Goal: Information Seeking & Learning: Learn about a topic

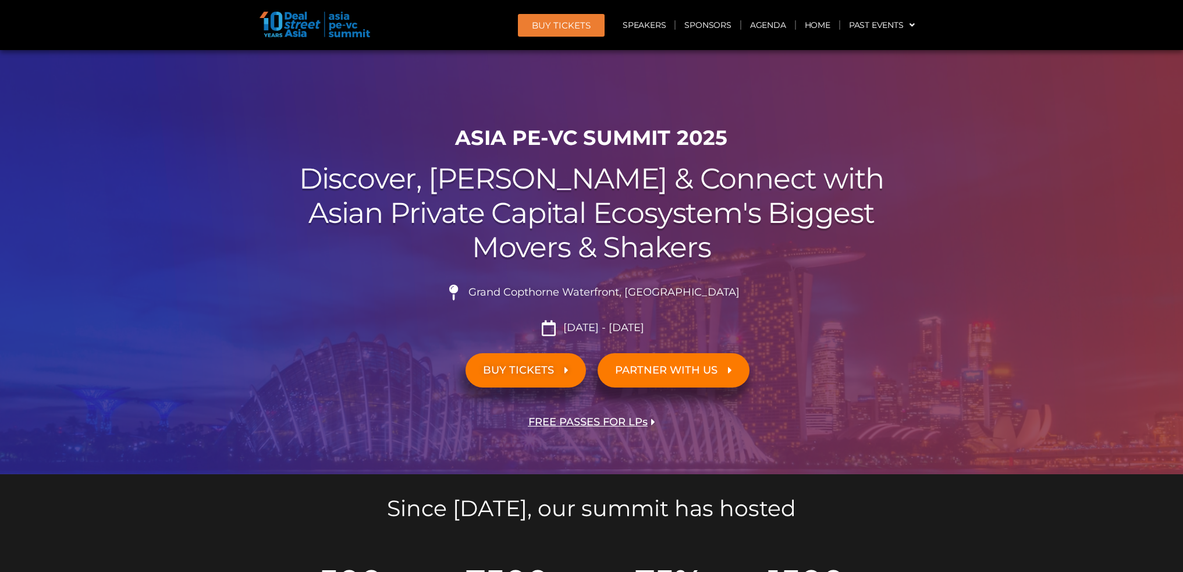
scroll to position [116, 0]
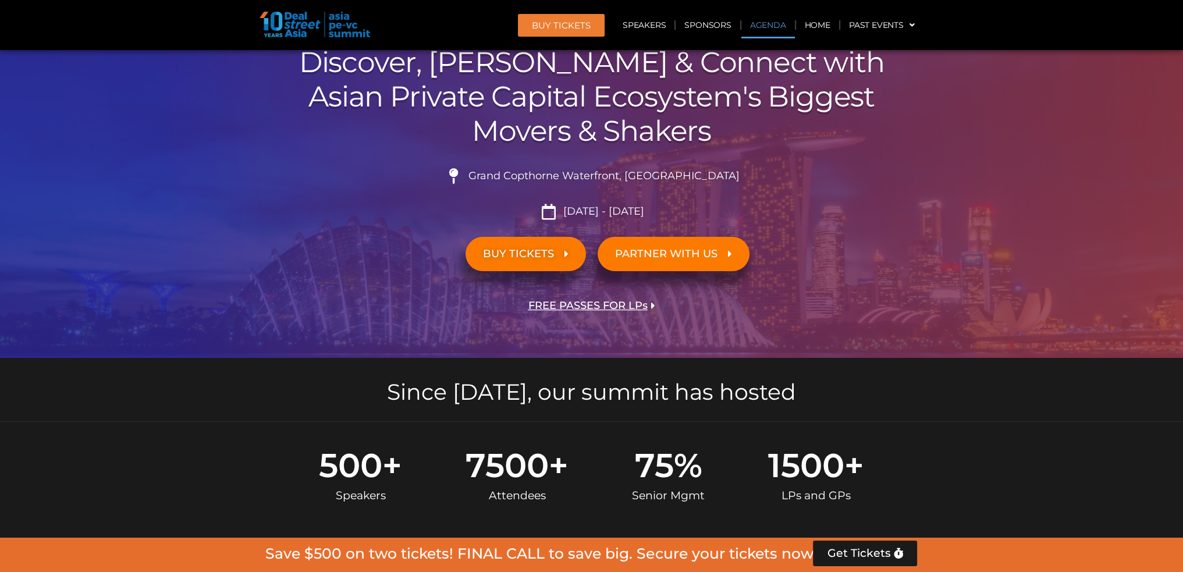
click at [757, 29] on link "Agenda" at bounding box center [768, 25] width 54 height 27
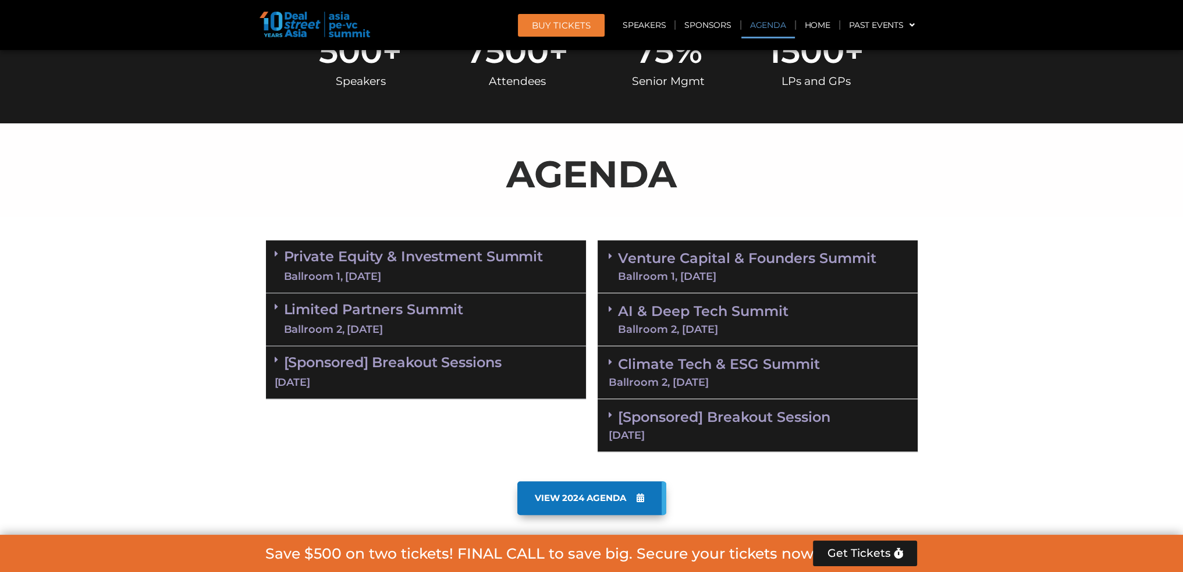
scroll to position [608, 0]
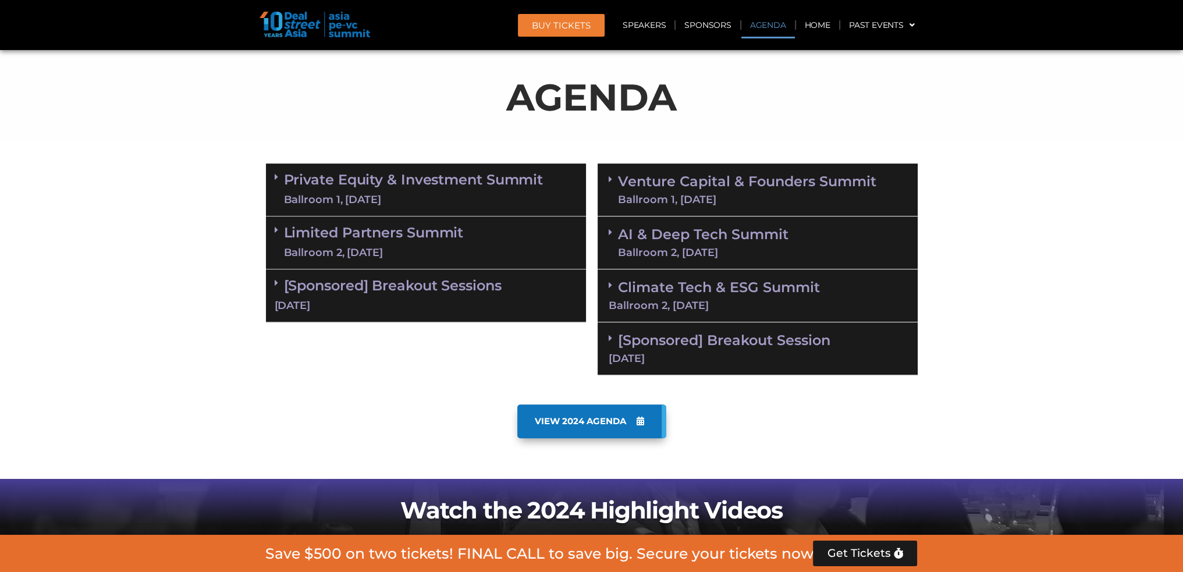
click at [326, 194] on div "Ballroom 1, [DATE]" at bounding box center [414, 200] width 260 height 15
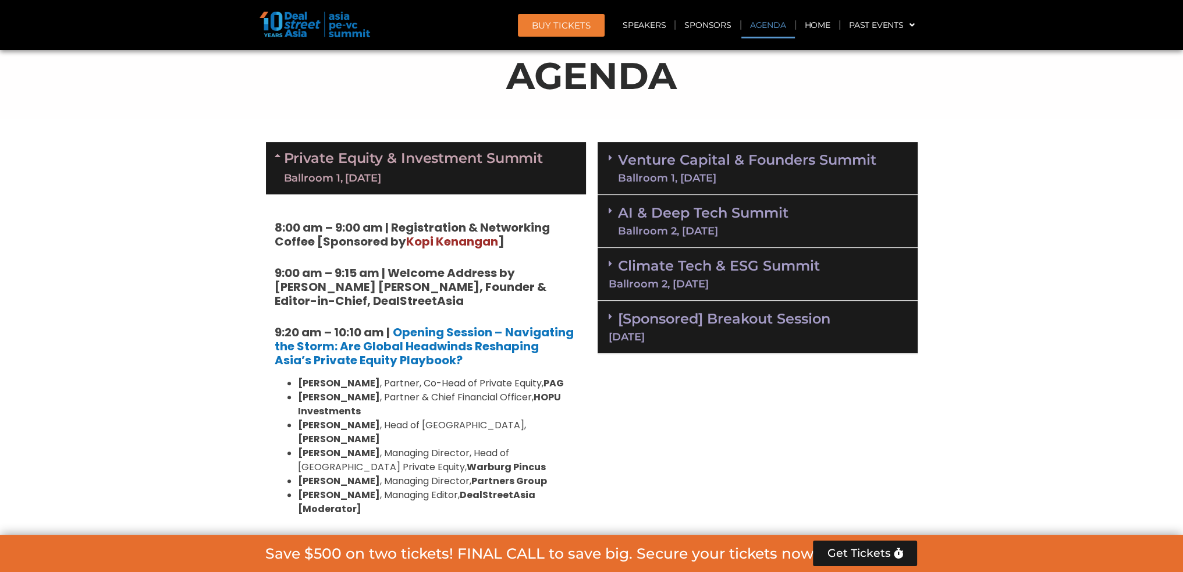
scroll to position [724, 0]
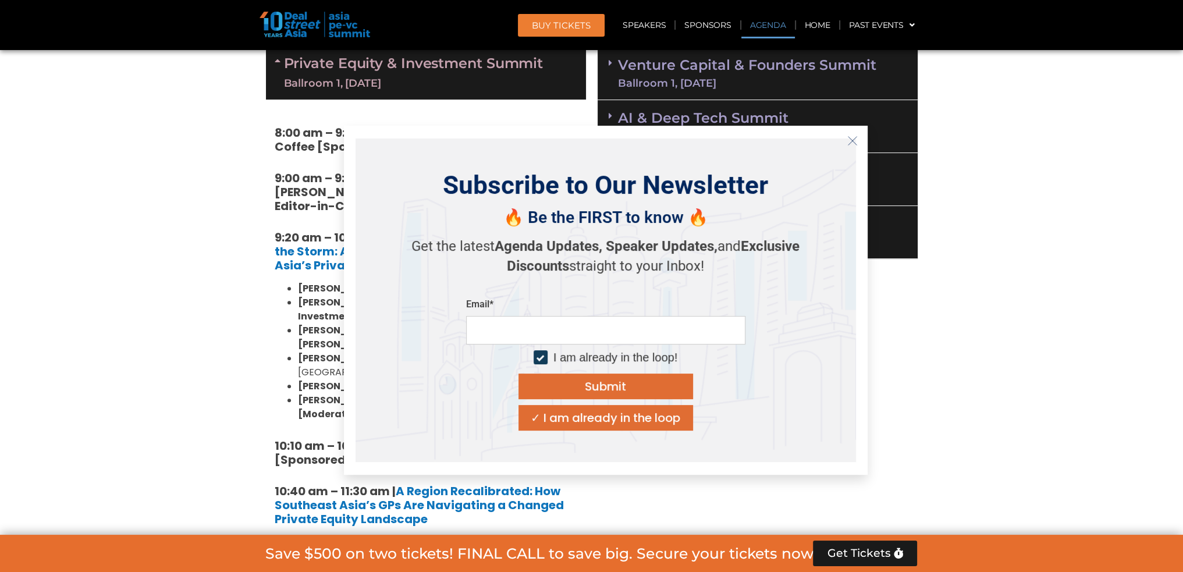
click at [855, 144] on icon "Close" at bounding box center [852, 141] width 10 height 10
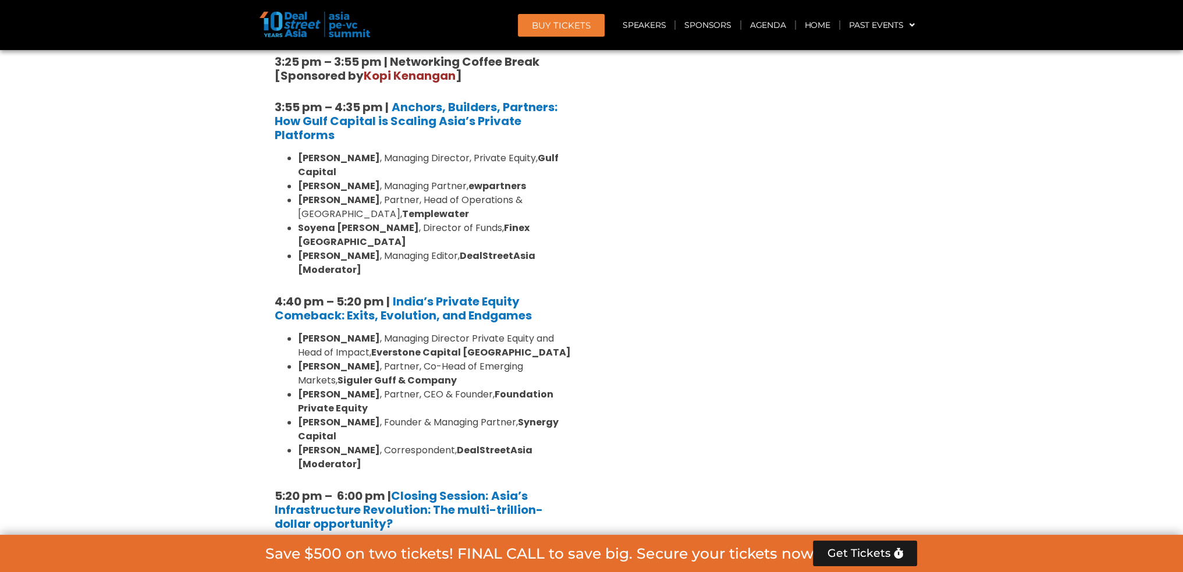
scroll to position [2121, 0]
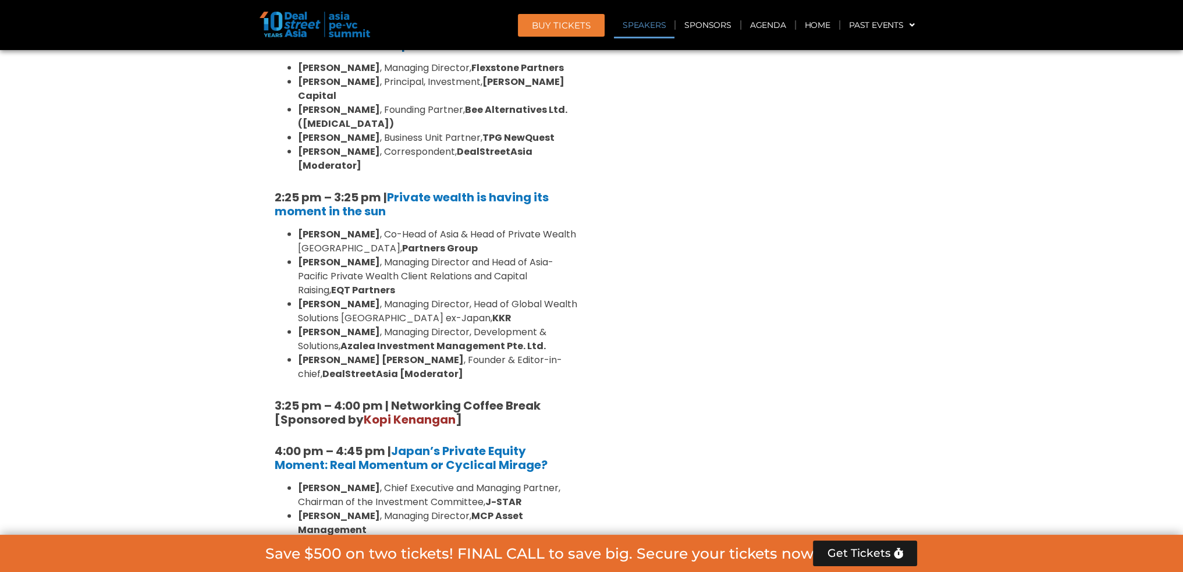
scroll to position [3401, 0]
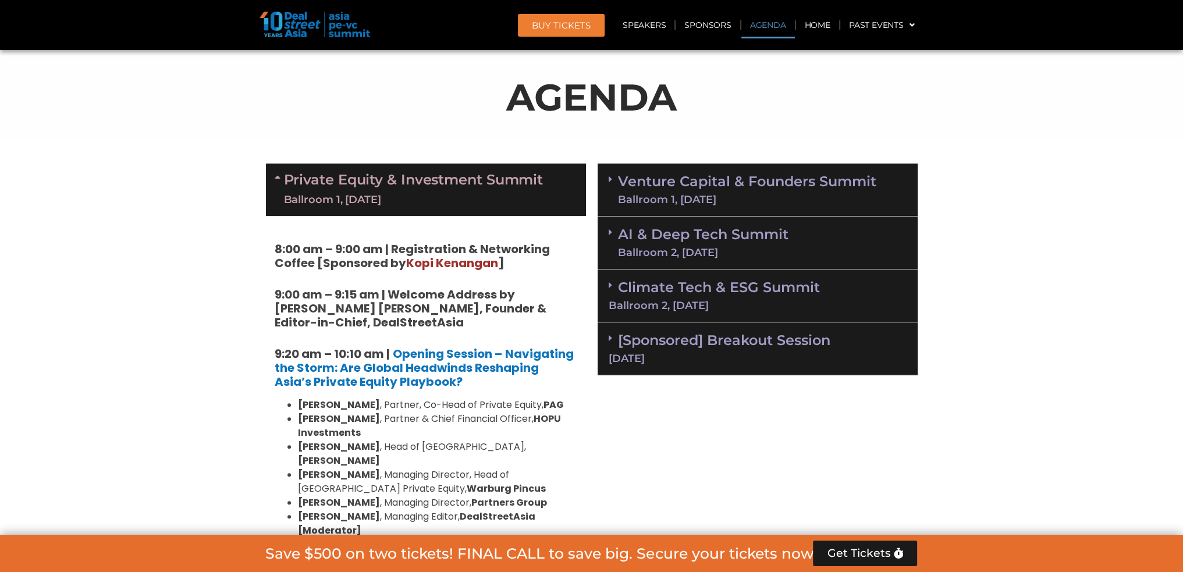
scroll to position [491, 0]
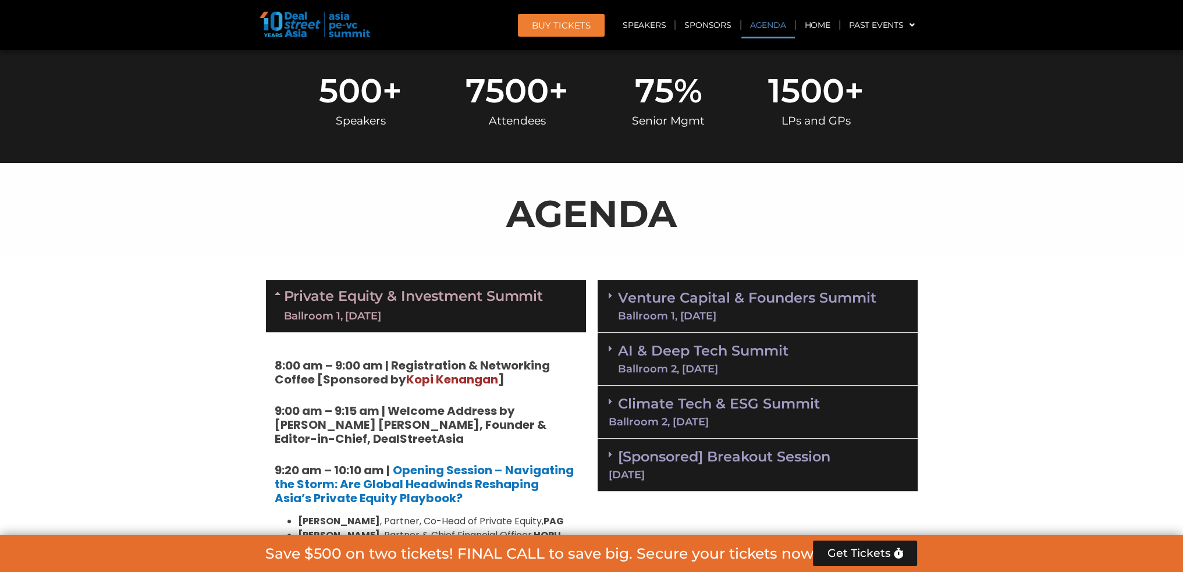
click at [703, 300] on link "Venture Capital & Founders​ Summit Ballroom 1, [DATE]" at bounding box center [747, 306] width 258 height 30
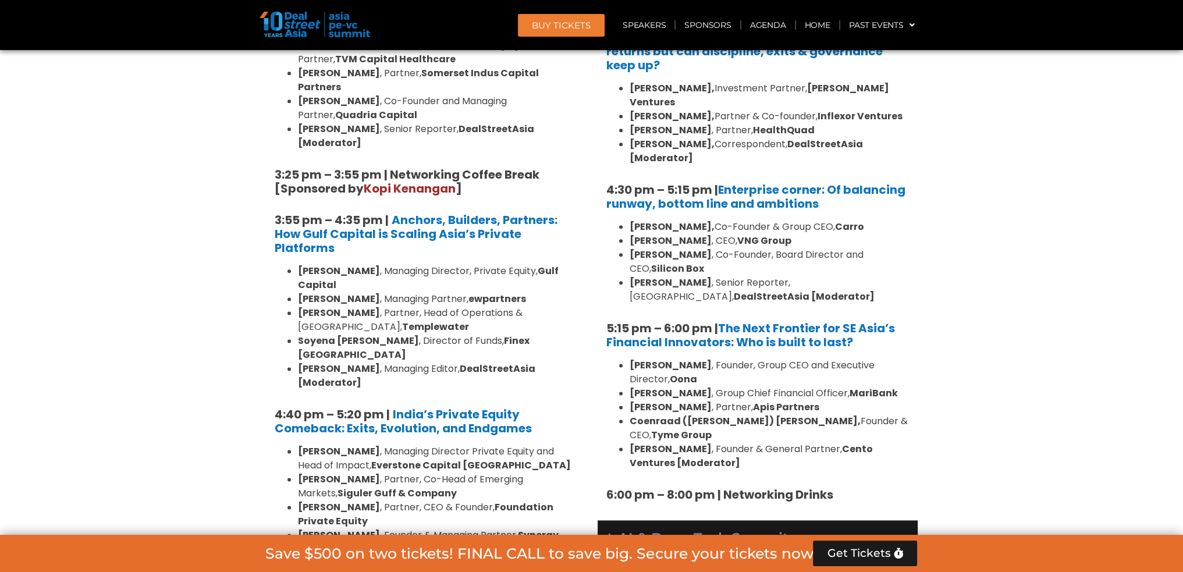
scroll to position [2004, 0]
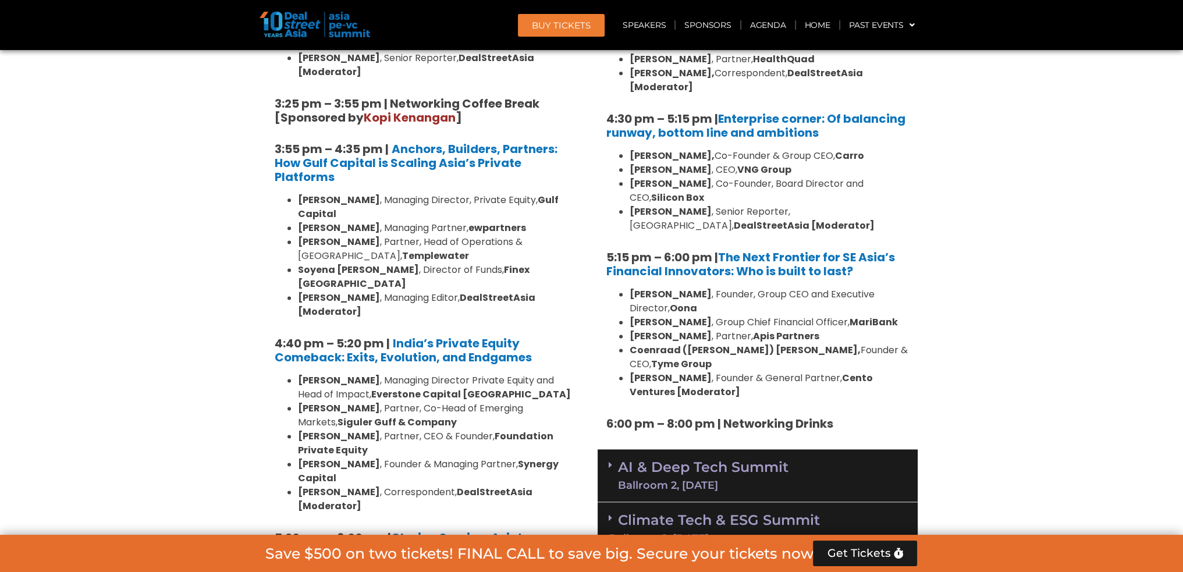
click at [765, 460] on link "AI & Deep Tech Summit Ballroom 2, [DATE]" at bounding box center [703, 475] width 171 height 30
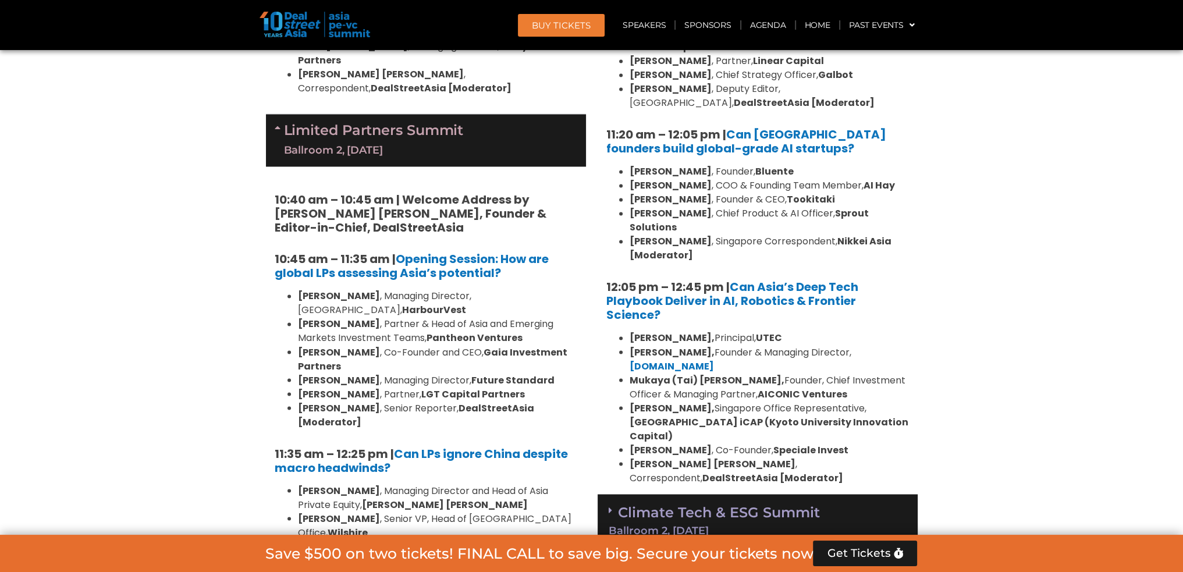
scroll to position [2703, 0]
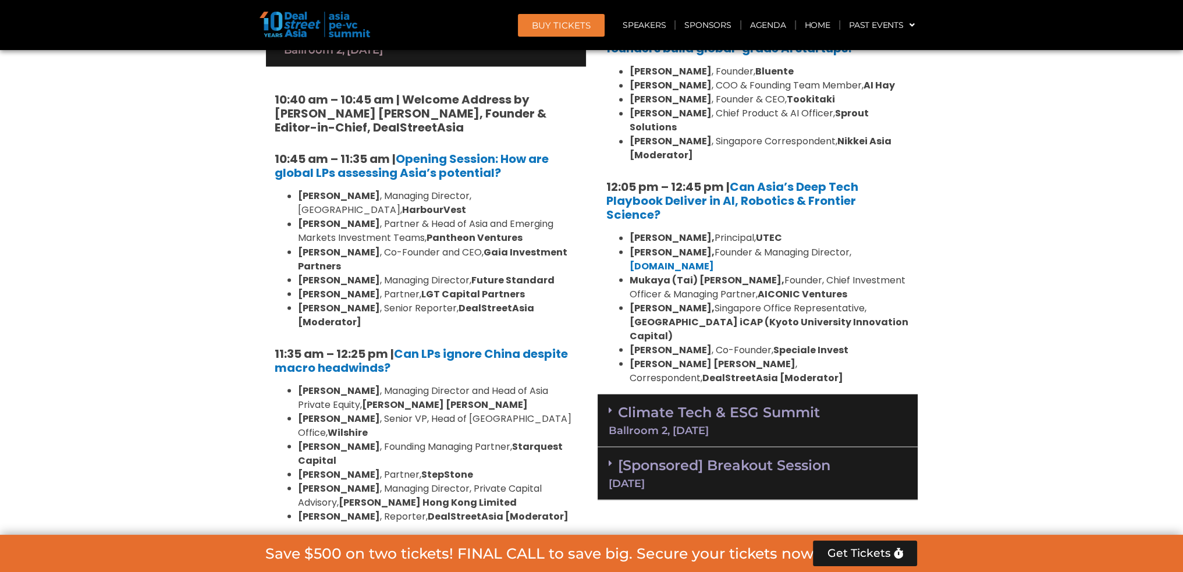
click at [798, 394] on div "Climate Tech & ESG Summit Ballroom 2, [DATE]" at bounding box center [758, 420] width 320 height 53
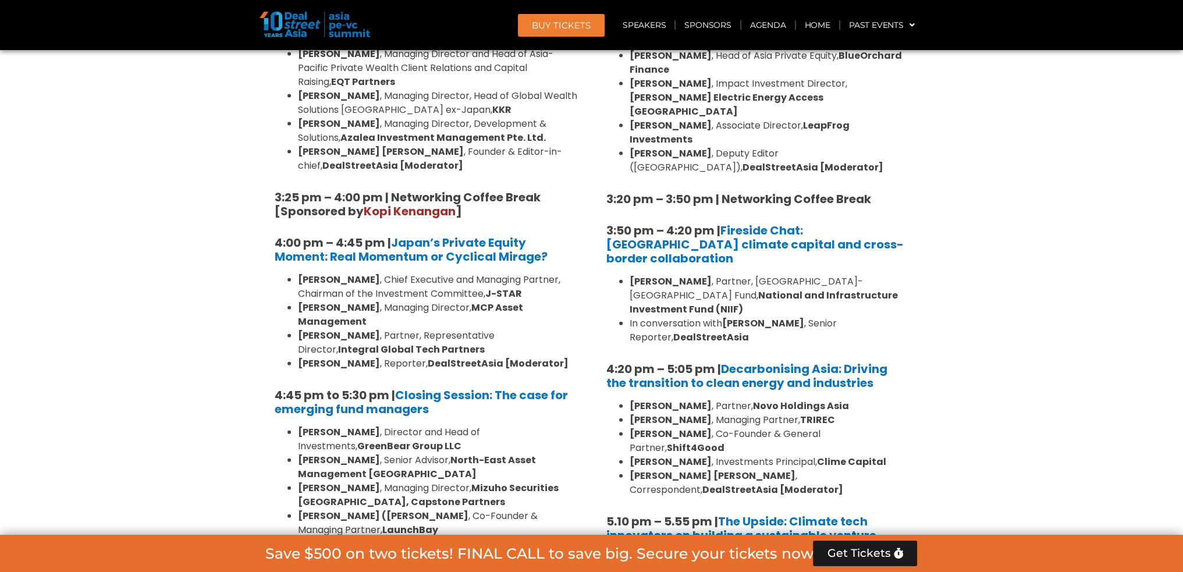
scroll to position [3517, 0]
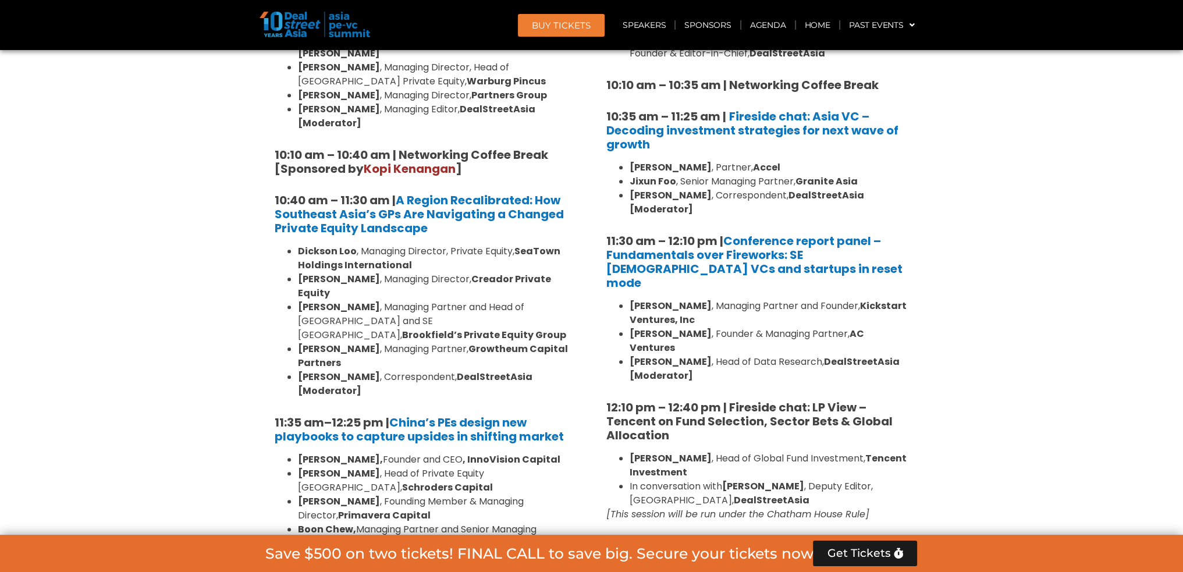
scroll to position [1306, 0]
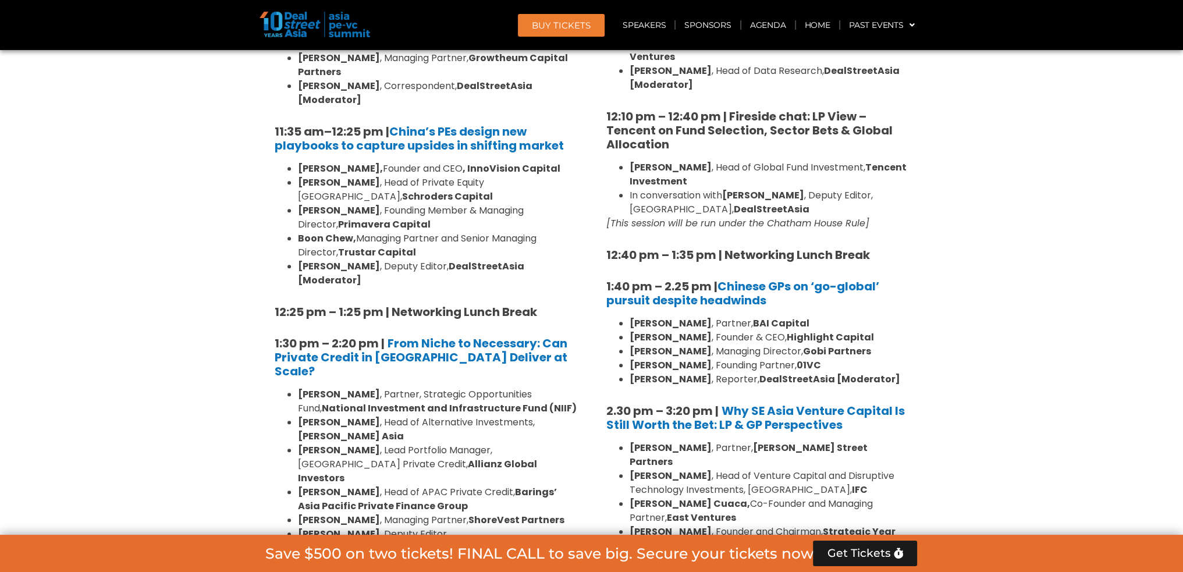
click at [694, 345] on li "[PERSON_NAME] , Managing Director, Gobi Partners" at bounding box center [769, 352] width 279 height 14
